Goal: Information Seeking & Learning: Learn about a topic

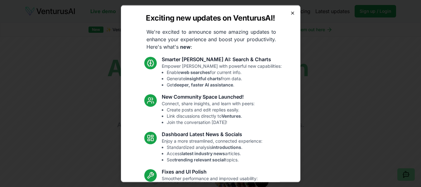
click at [290, 12] on icon "button" at bounding box center [292, 12] width 5 height 5
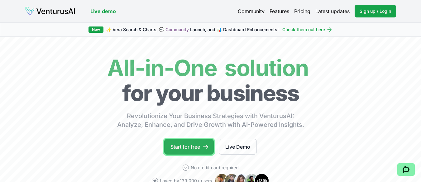
click at [189, 147] on link "Start for free" at bounding box center [189, 147] width 50 height 16
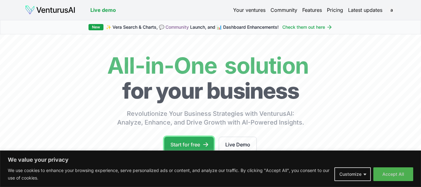
click at [193, 143] on link "Start for free" at bounding box center [189, 145] width 50 height 16
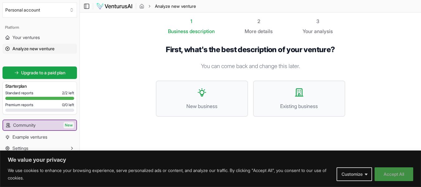
click at [381, 173] on button "Accept All" at bounding box center [394, 174] width 39 height 14
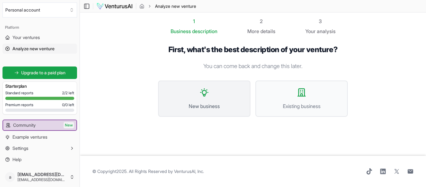
click at [196, 99] on button "New business" at bounding box center [204, 98] width 92 height 36
click at [297, 90] on icon at bounding box center [301, 92] width 10 height 10
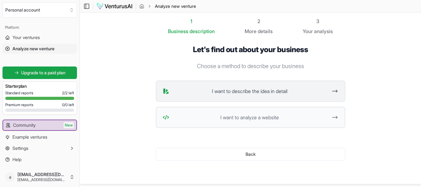
click at [233, 87] on span "I want to describe the idea in detail" at bounding box center [250, 90] width 156 height 7
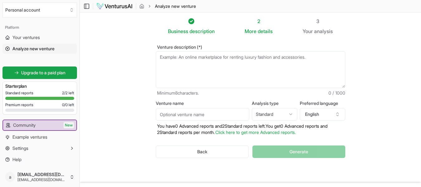
click at [170, 64] on textarea "Venture description (*)" at bounding box center [251, 69] width 190 height 37
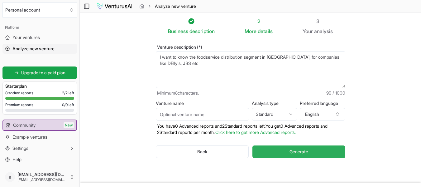
type textarea "I want to know the foodservice distribution segment in [GEOGRAPHIC_DATA], for c…"
click at [300, 151] on span "Generate" at bounding box center [299, 151] width 19 height 6
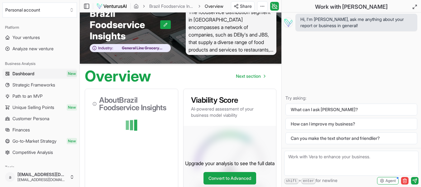
scroll to position [16, 0]
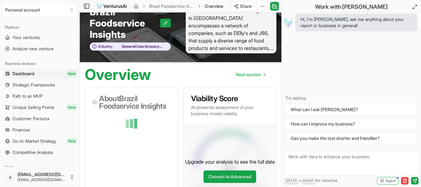
click at [255, 41] on span "The foodservice distribution segment in [GEOGRAPHIC_DATA] encompasses a network…" at bounding box center [231, 29] width 91 height 48
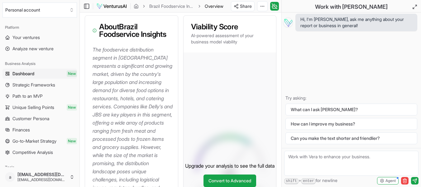
scroll to position [0, 0]
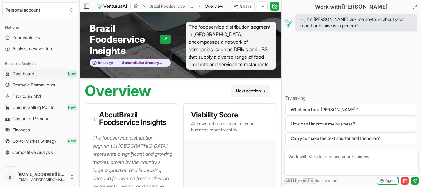
click at [254, 88] on span "Next section" at bounding box center [248, 91] width 25 height 6
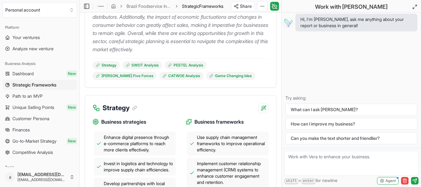
scroll to position [184, 0]
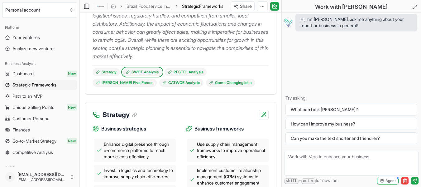
click at [142, 71] on link "SWOT Analysis" at bounding box center [143, 72] width 40 height 8
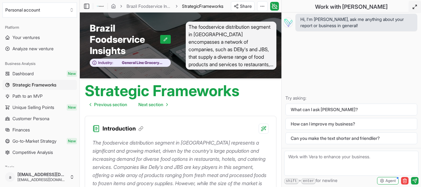
click at [414, 7] on icon at bounding box center [414, 6] width 5 height 5
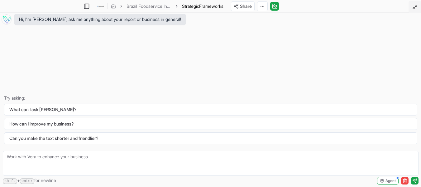
click at [412, 8] on button at bounding box center [415, 7] width 12 height 12
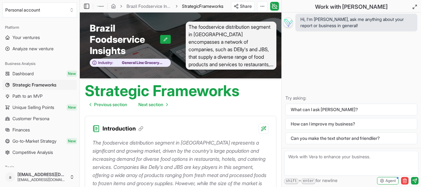
click at [289, 22] on img at bounding box center [288, 22] width 10 height 10
click at [84, 7] on icon at bounding box center [87, 5] width 6 height 7
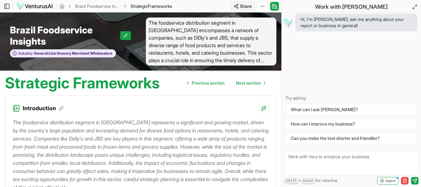
click at [238, 7] on html "We value your privacy We use cookies to enhance your browsing experience, serve…" at bounding box center [210, 93] width 421 height 187
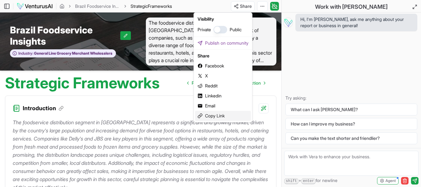
click at [212, 114] on div "Copy Link" at bounding box center [223, 116] width 56 height 10
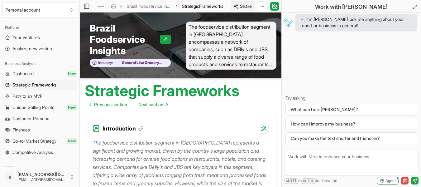
click at [247, 5] on html "We value your privacy We use cookies to enhance your browsing experience, serve…" at bounding box center [210, 93] width 421 height 187
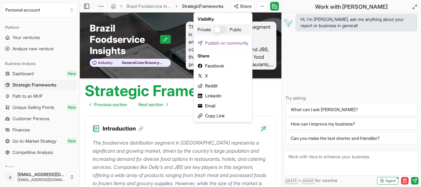
click at [213, 28] on div "Private Public" at bounding box center [220, 29] width 44 height 7
click at [216, 28] on button "button" at bounding box center [221, 29] width 14 height 7
click at [222, 28] on button "button" at bounding box center [221, 29] width 14 height 7
